Goal: Information Seeking & Learning: Find contact information

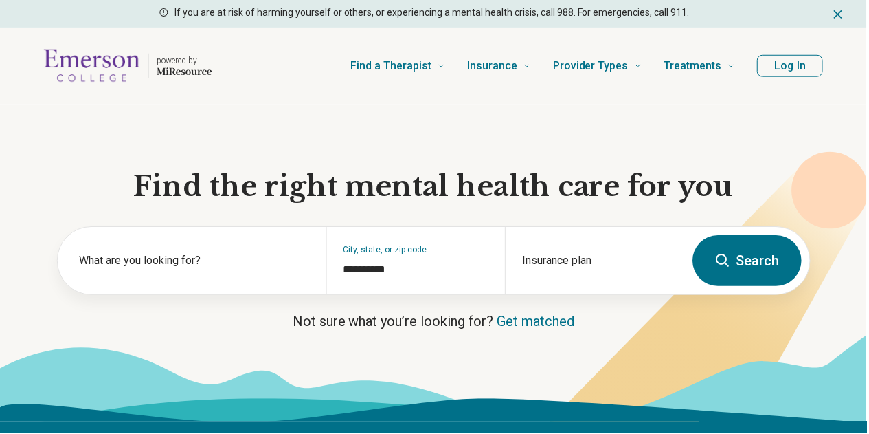
click at [797, 73] on button "Log In" at bounding box center [792, 66] width 66 height 22
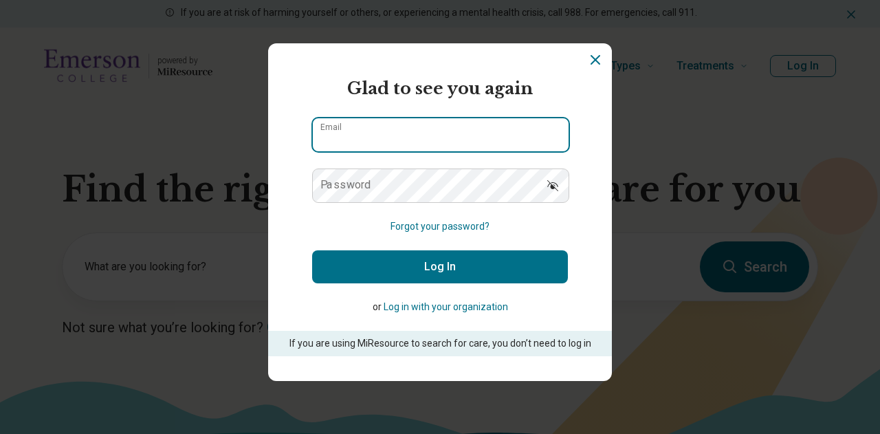
type input "**********"
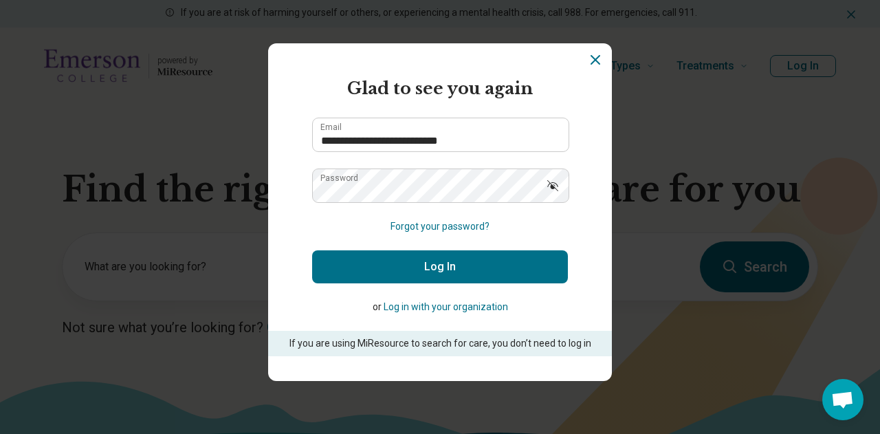
click at [396, 278] on button "Log In" at bounding box center [440, 266] width 256 height 33
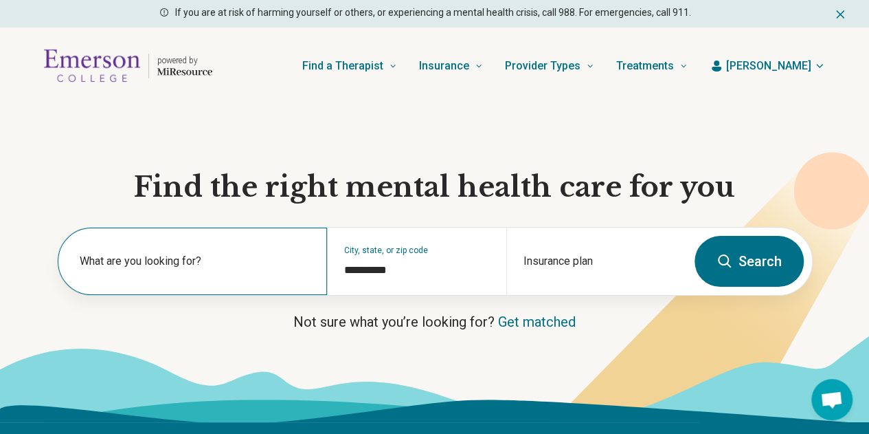
click at [301, 269] on label "What are you looking for?" at bounding box center [195, 261] width 231 height 16
click at [236, 260] on div "What are you looking for?" at bounding box center [192, 260] width 269 height 67
click at [232, 260] on div "What are you looking for?" at bounding box center [192, 260] width 269 height 67
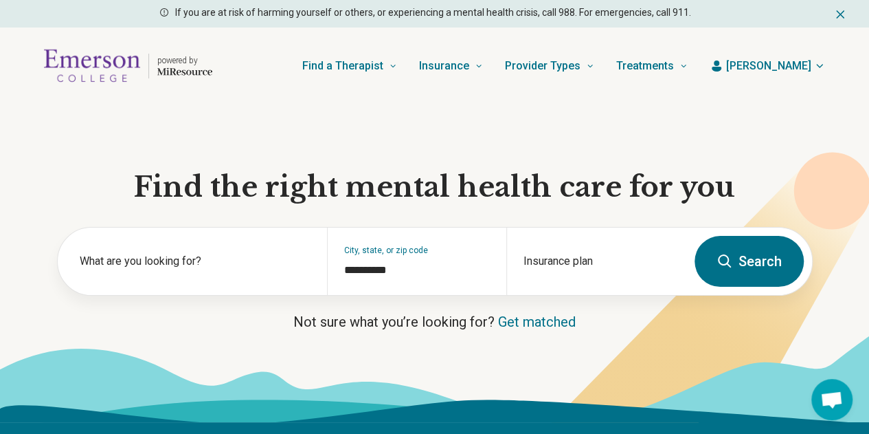
click at [741, 273] on button "Search" at bounding box center [749, 261] width 109 height 51
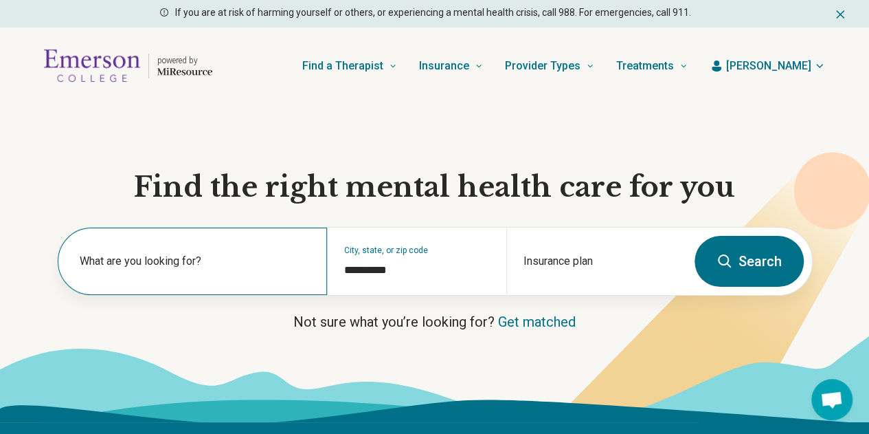
click at [208, 267] on label "What are you looking for?" at bounding box center [195, 261] width 231 height 16
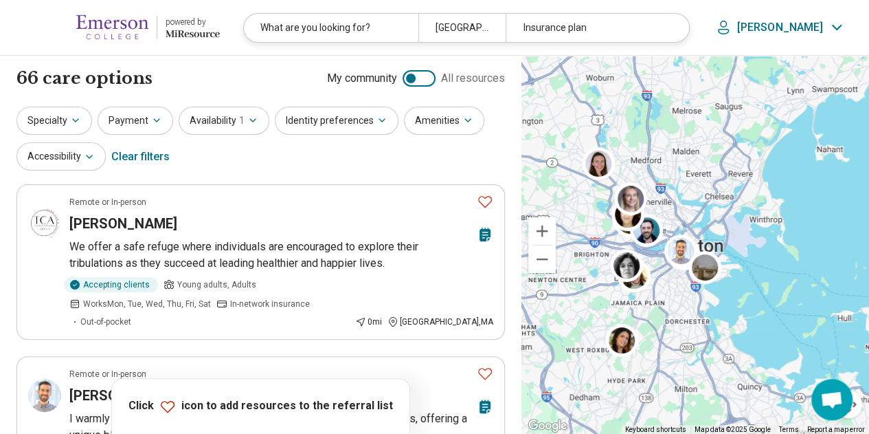
click at [430, 77] on div at bounding box center [419, 78] width 33 height 16
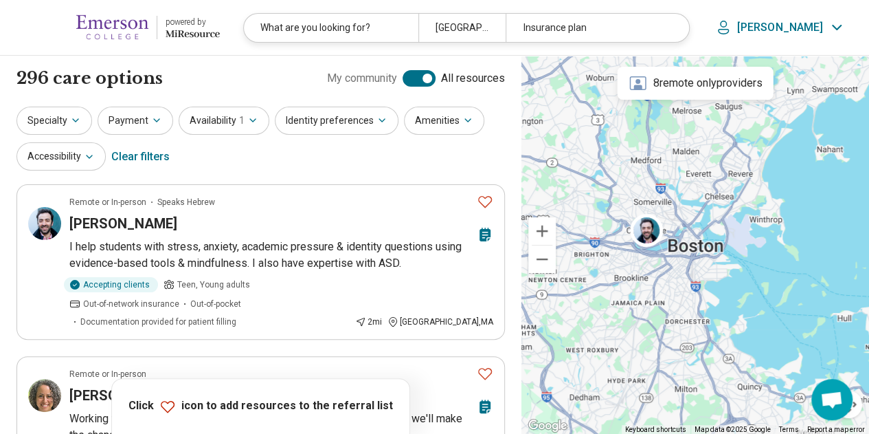
click at [413, 74] on div at bounding box center [419, 78] width 33 height 16
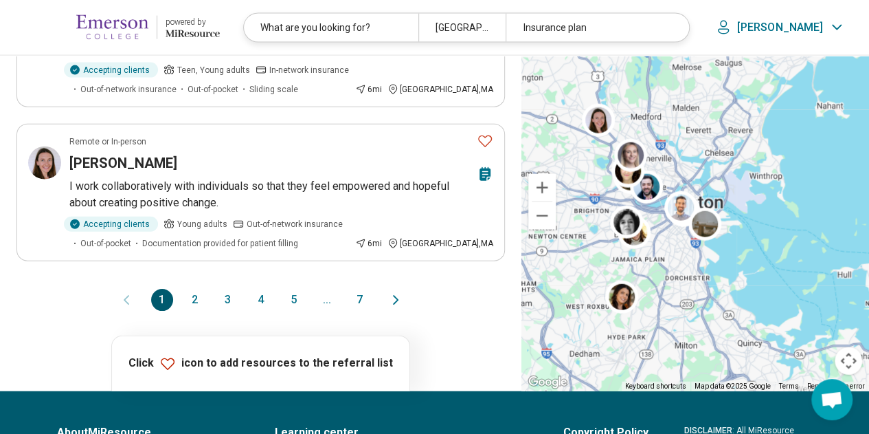
scroll to position [1708, 0]
